Goal: Task Accomplishment & Management: Manage account settings

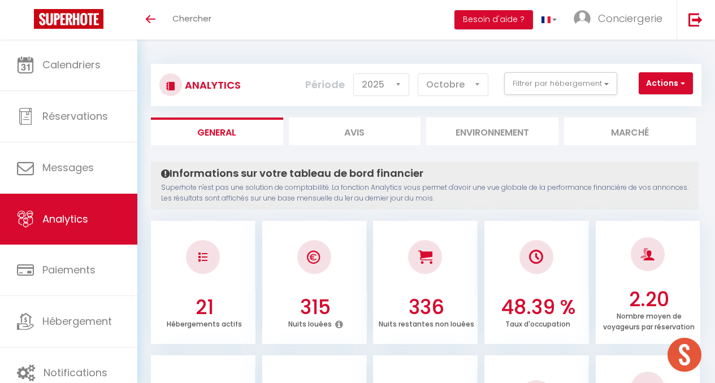
select select "2025"
select select "10"
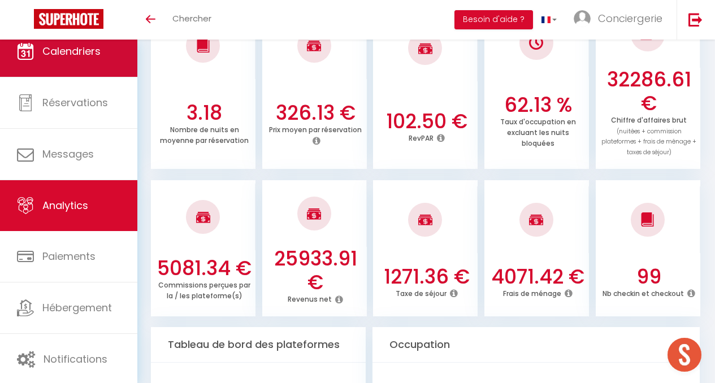
click at [72, 56] on span "Calendriers" at bounding box center [71, 51] width 58 height 14
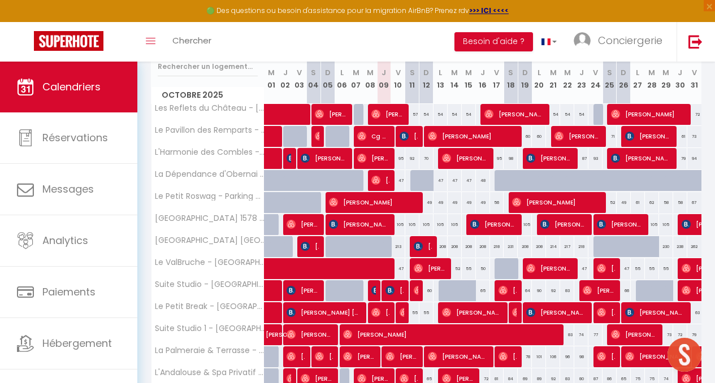
scroll to position [118, 0]
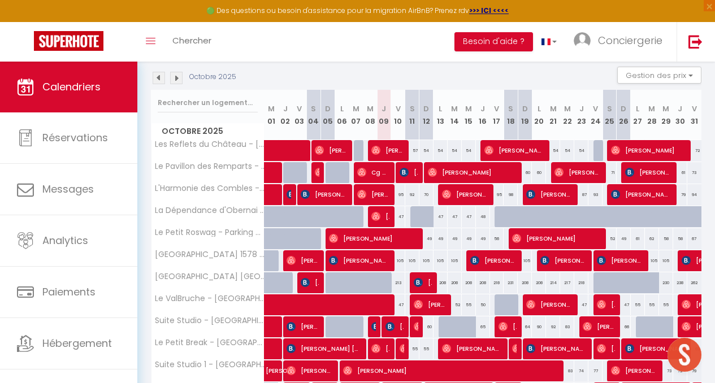
click at [438, 322] on div at bounding box center [445, 326] width 14 height 21
type input "68"
type input "Lun 13 Octobre 2025"
type input "[DATE] Octobre 2025"
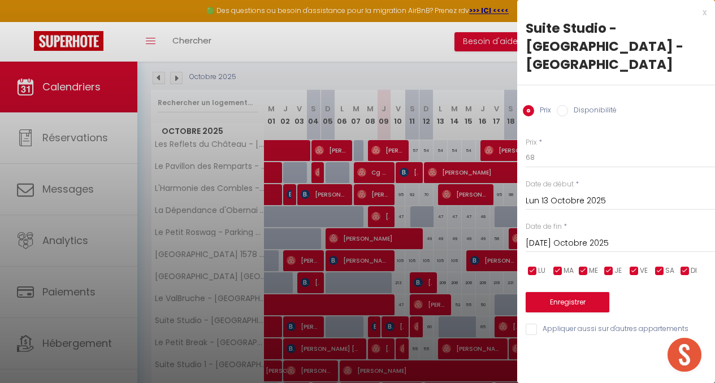
click at [576, 105] on label "Disponibilité" at bounding box center [592, 111] width 49 height 12
click at [568, 105] on input "Disponibilité" at bounding box center [562, 110] width 11 height 11
radio input "true"
radio input "false"
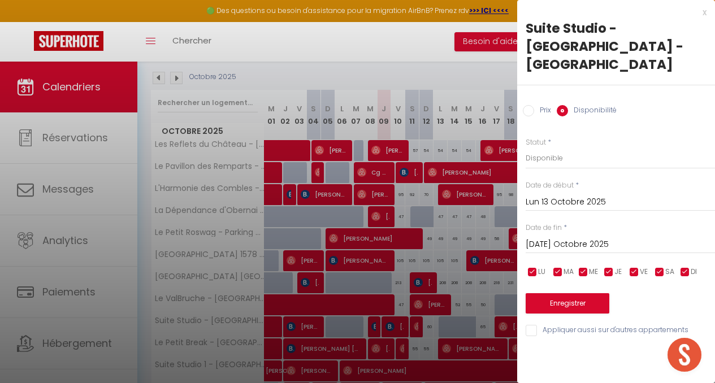
click at [553, 237] on div "Prix * 68 Statut * Disponible Indisponible Date de début * Lun 13 Octobre 2025 …" at bounding box center [616, 230] width 198 height 215
click at [545, 237] on input "[DATE] Octobre 2025" at bounding box center [619, 244] width 189 height 15
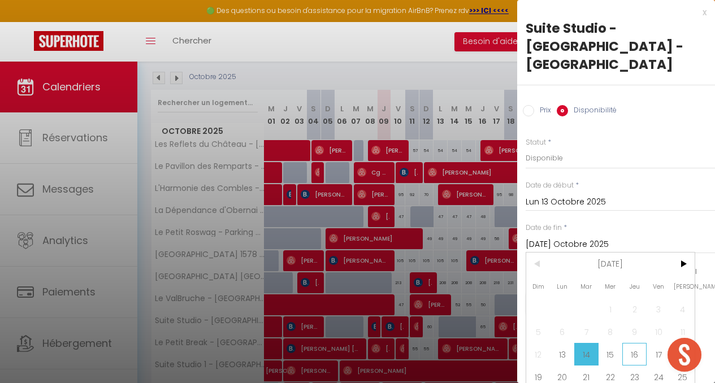
click at [630, 343] on span "16" at bounding box center [634, 354] width 24 height 23
type input "Jeu 16 Octobre 2025"
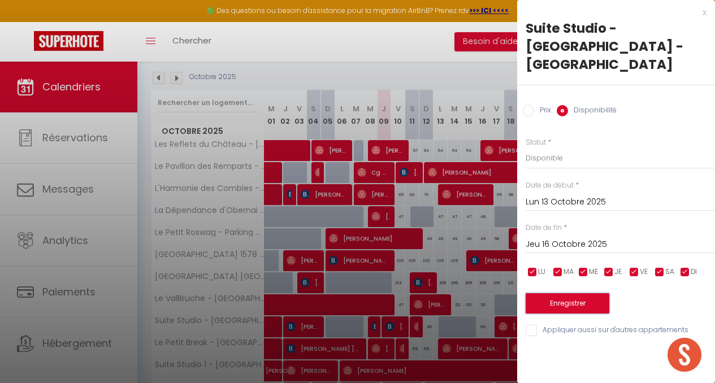
click at [586, 293] on button "Enregistrer" at bounding box center [567, 303] width 84 height 20
